Goal: Register for event/course

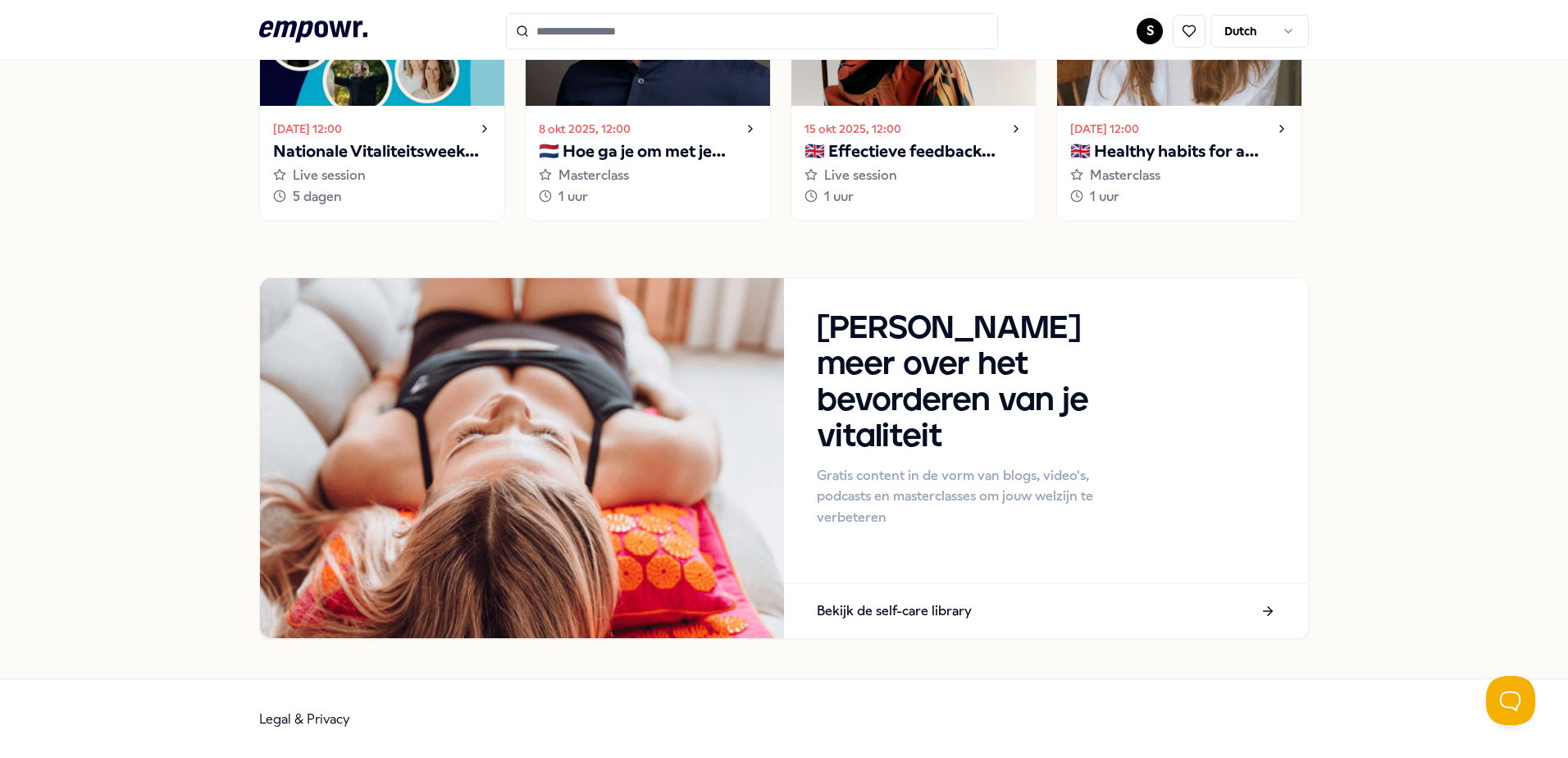
scroll to position [1399, 0]
click at [638, 160] on p "🇳🇱 Hoe ga je om met je innerlijke criticus?" at bounding box center [648, 151] width 218 height 26
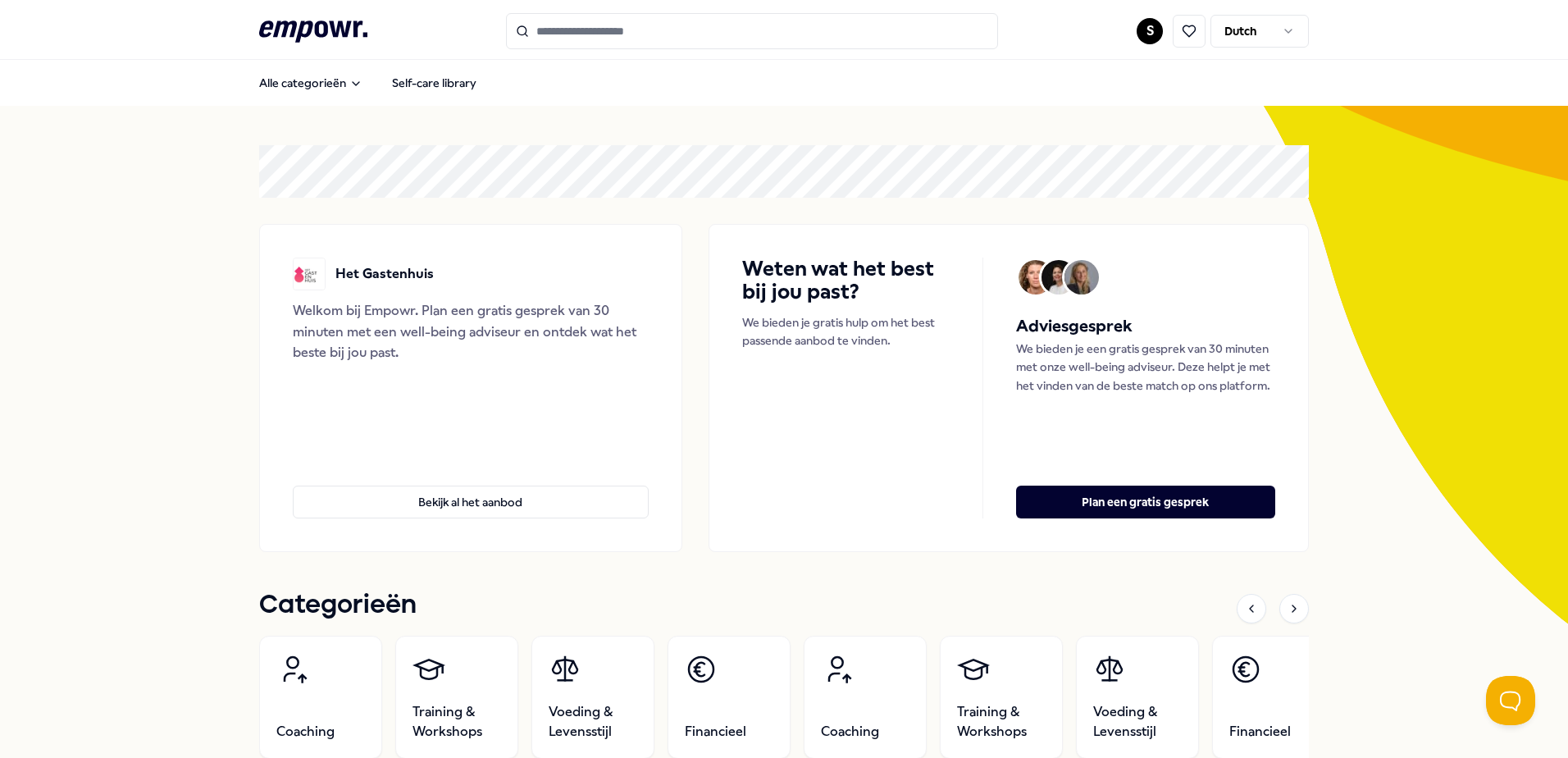
scroll to position [82, 0]
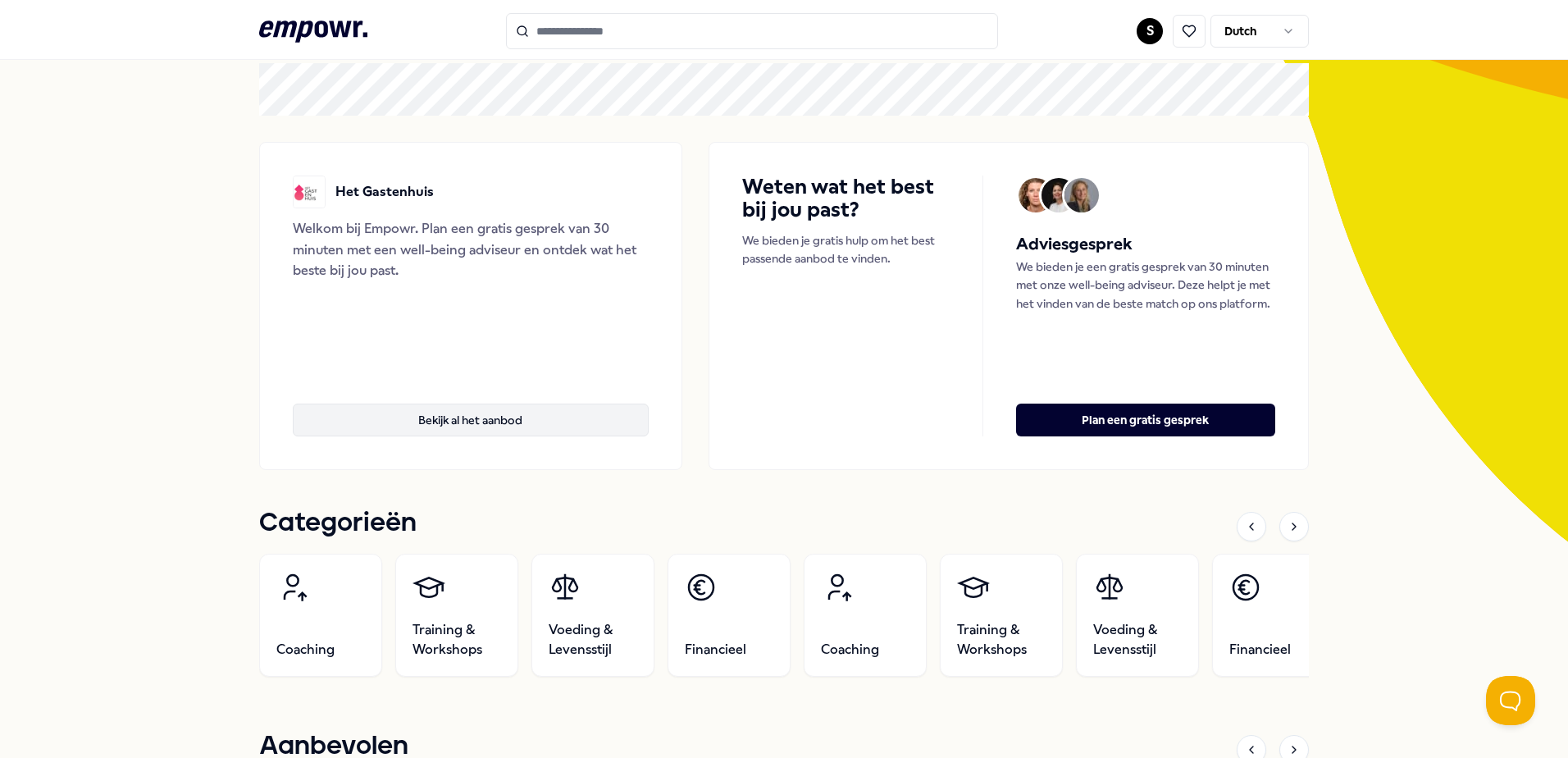
click at [474, 424] on button "Bekijk al het aanbod" at bounding box center [470, 419] width 356 height 33
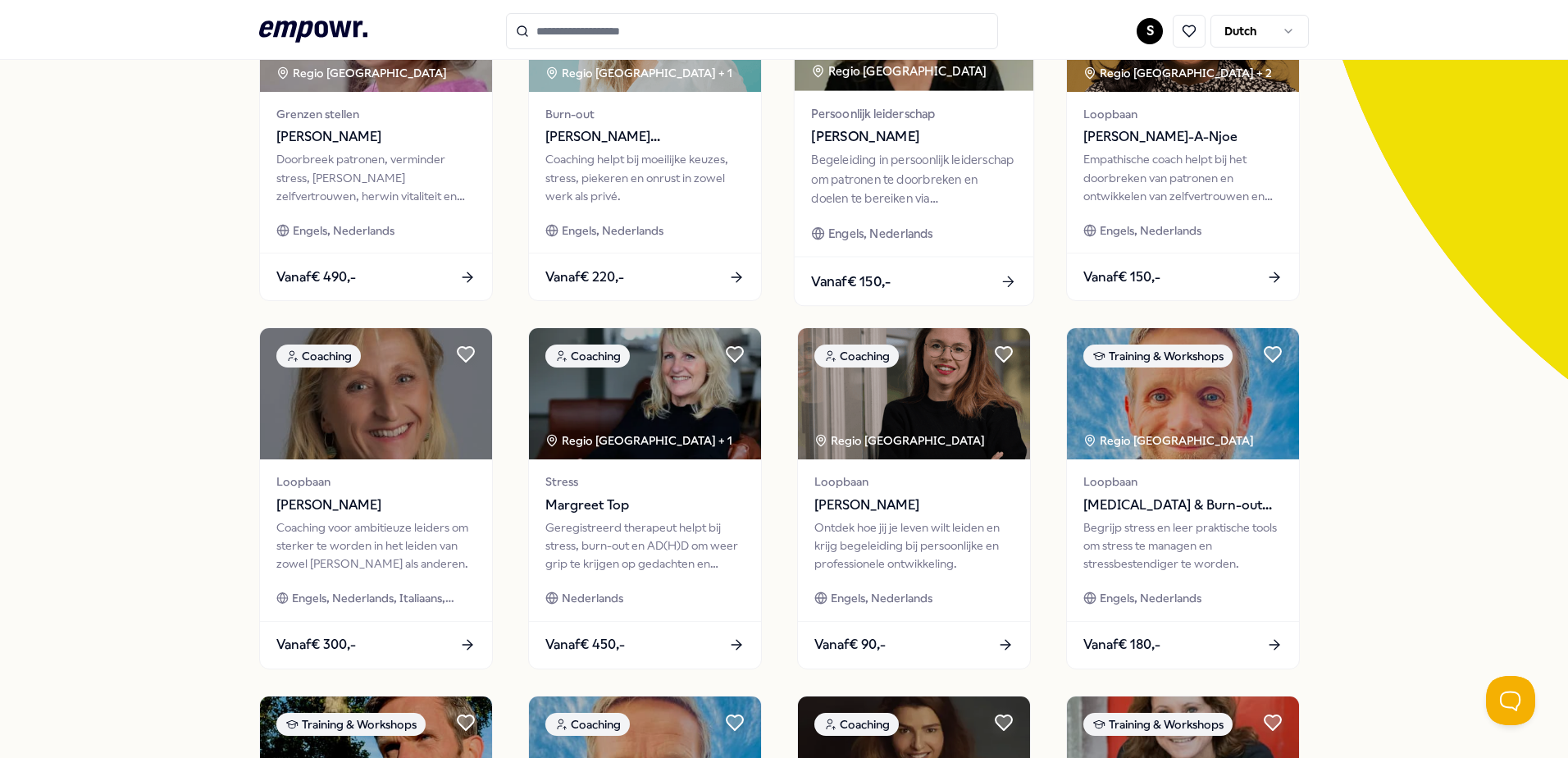
scroll to position [246, 0]
